Goal: Navigation & Orientation: Find specific page/section

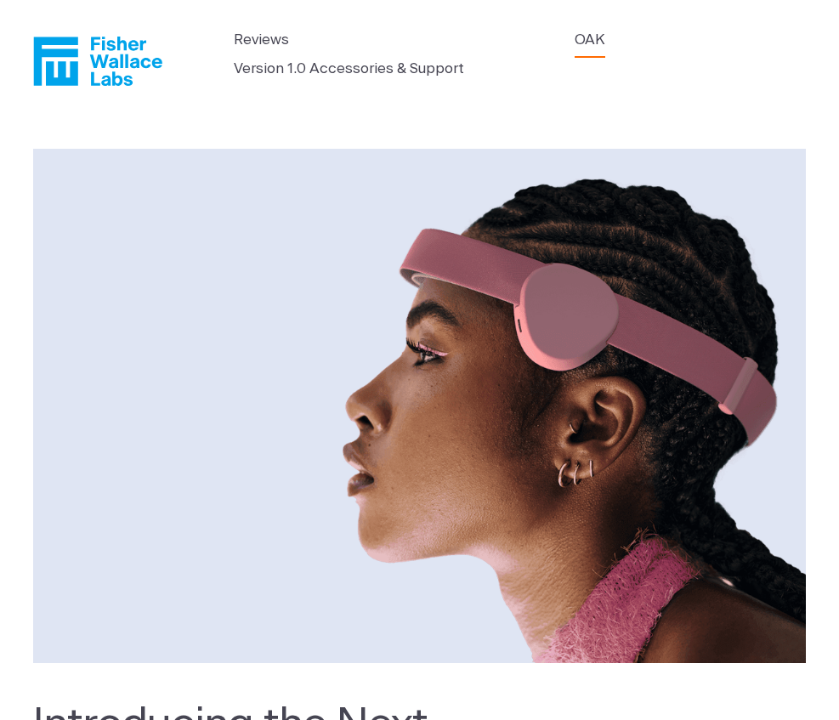
click at [796, 84] on header "Reviews OAK Version 1.0 Accessories & Support" at bounding box center [419, 57] width 839 height 115
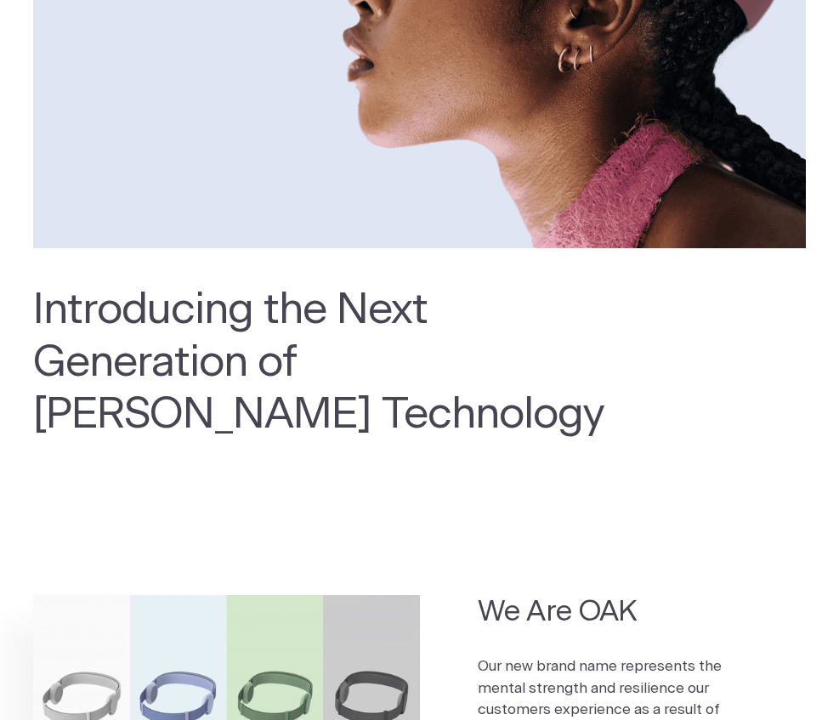
scroll to position [340, 0]
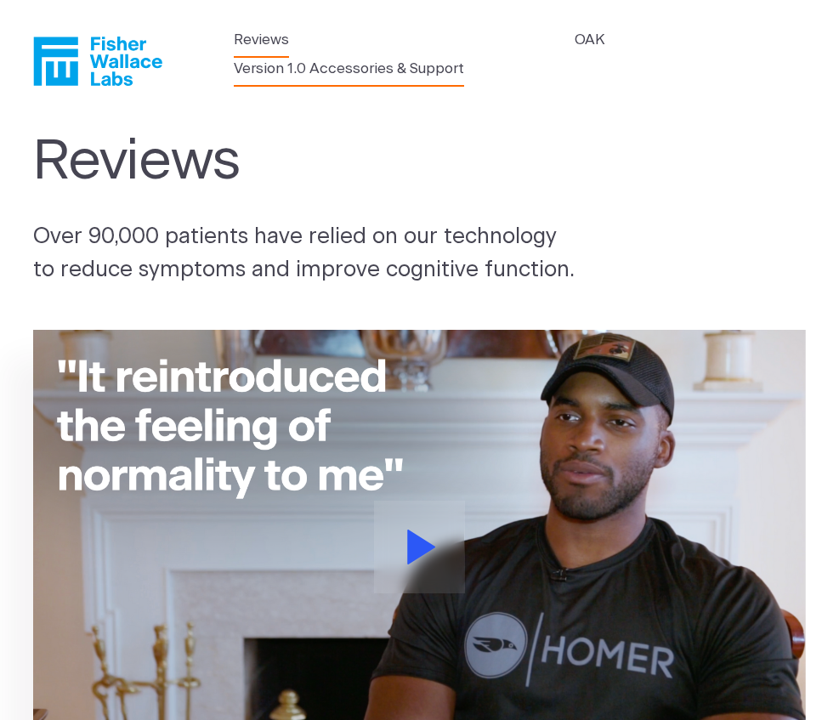
click at [368, 75] on link "Version 1.0 Accessories & Support" at bounding box center [349, 69] width 230 height 22
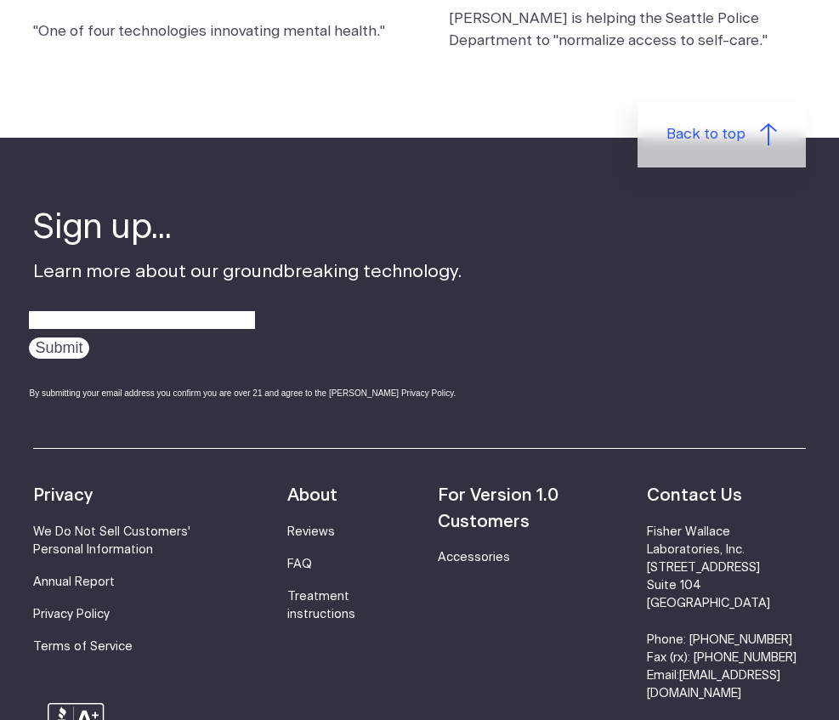
scroll to position [1819, 0]
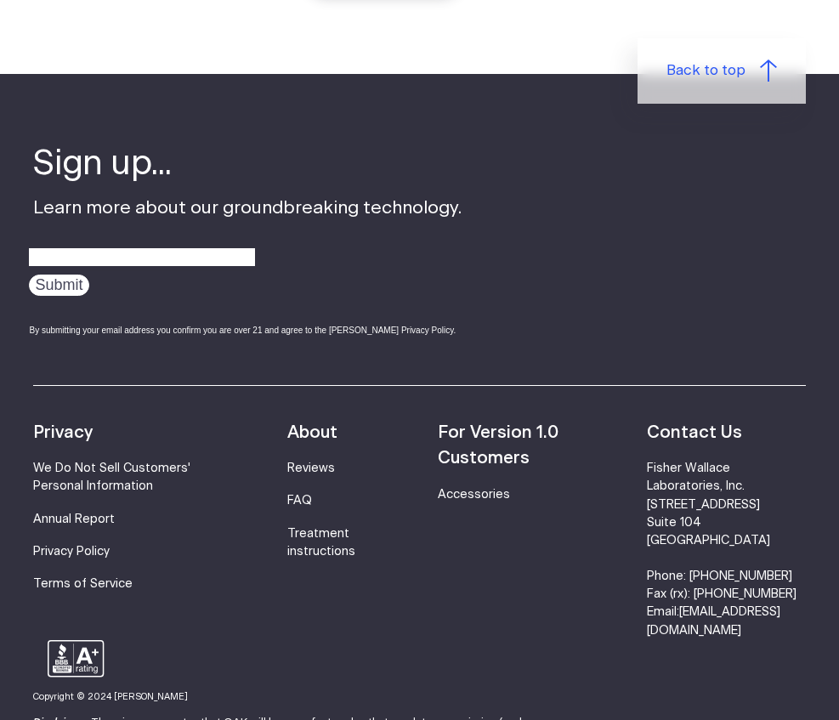
scroll to position [389, 0]
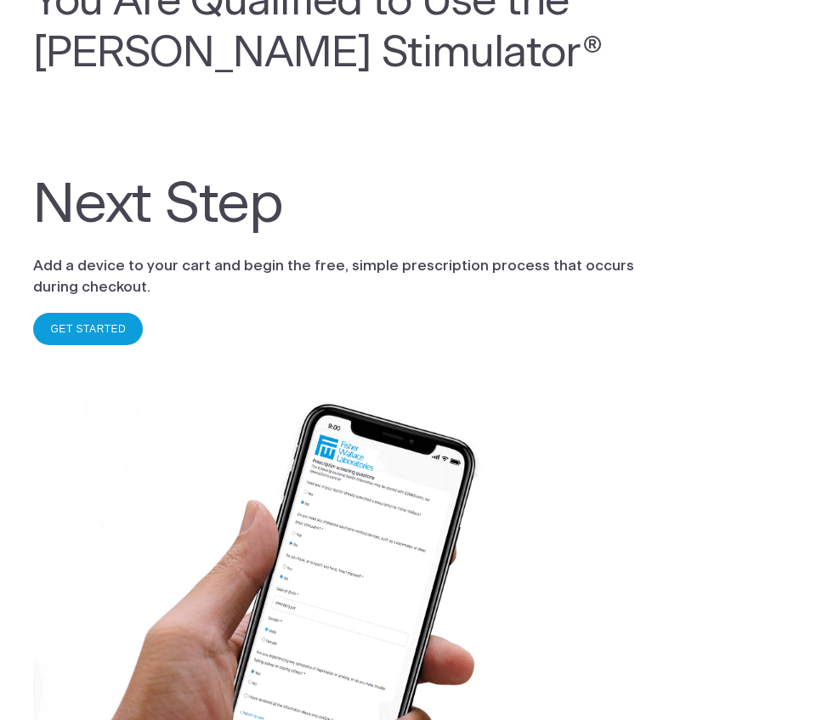
scroll to position [340, 0]
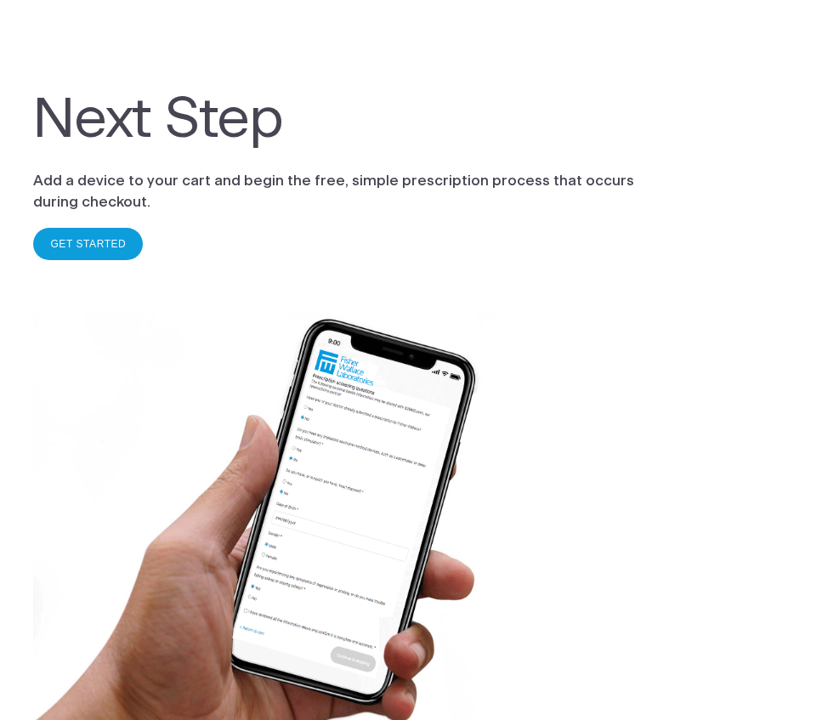
click at [68, 250] on link "GET STARTED" at bounding box center [88, 244] width 76 height 12
